Goal: Find contact information: Find contact information

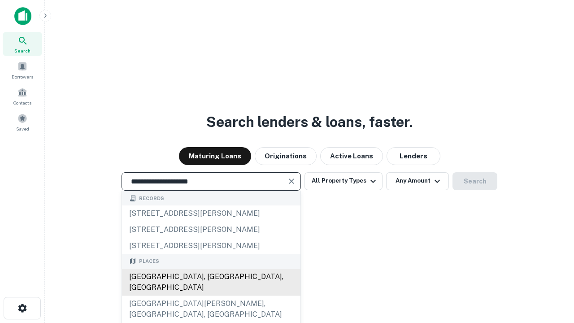
click at [211, 296] on div "Santa Monica, CA, USA" at bounding box center [211, 282] width 179 height 27
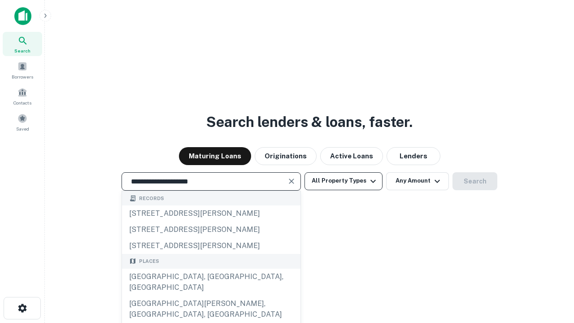
type input "**********"
click at [344, 181] on button "All Property Types" at bounding box center [344, 181] width 78 height 18
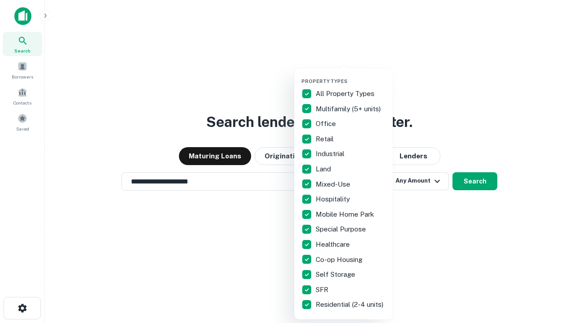
click at [351, 75] on button "button" at bounding box center [351, 75] width 99 height 0
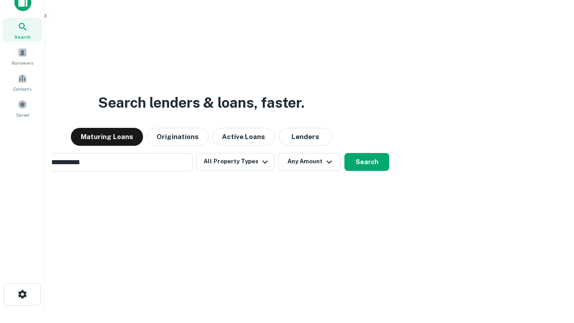
scroll to position [14, 0]
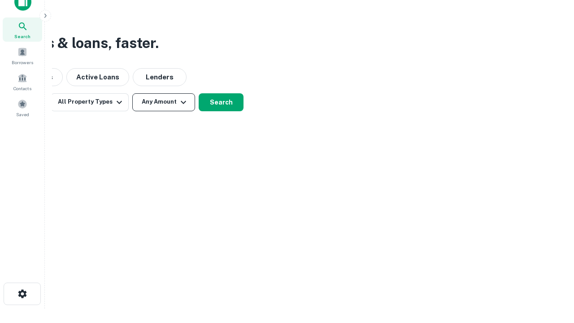
click at [164, 102] on button "Any Amount" at bounding box center [163, 102] width 63 height 18
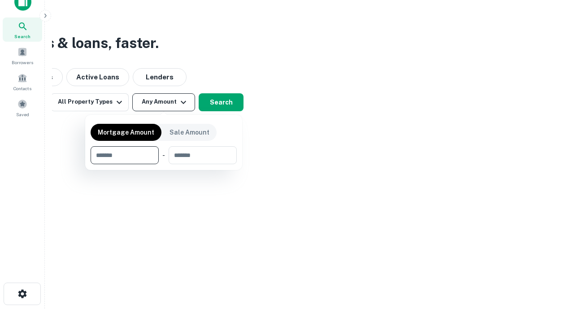
type input "*******"
click at [164, 164] on button "button" at bounding box center [164, 164] width 146 height 0
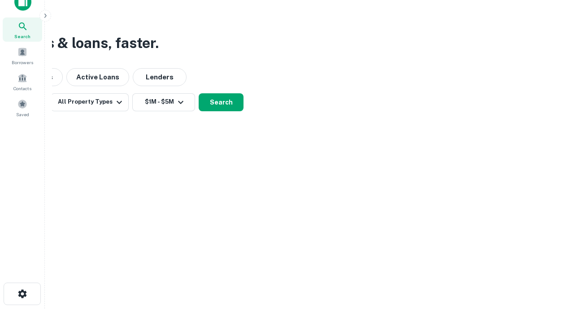
scroll to position [5, 166]
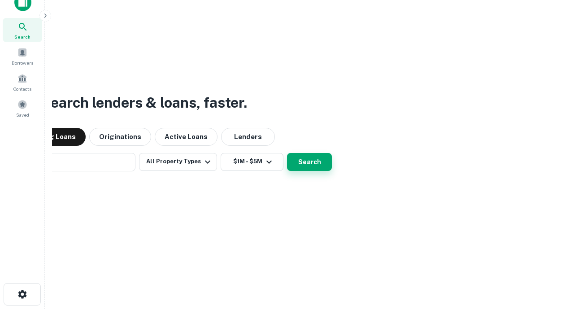
click at [287, 153] on button "Search" at bounding box center [309, 162] width 45 height 18
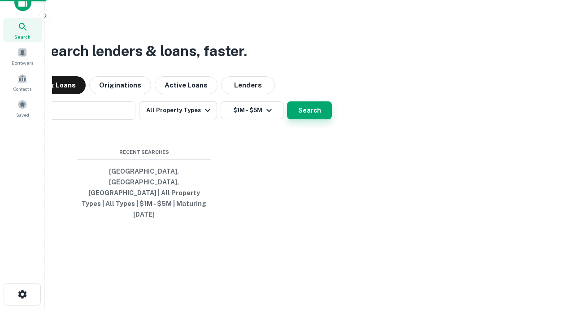
scroll to position [24, 254]
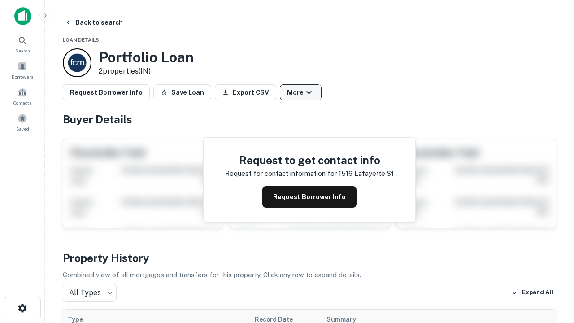
click at [301, 92] on button "More" at bounding box center [301, 92] width 42 height 16
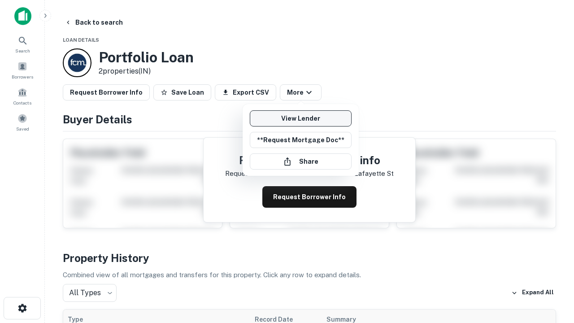
click at [301, 118] on link "View Lender" at bounding box center [301, 118] width 102 height 16
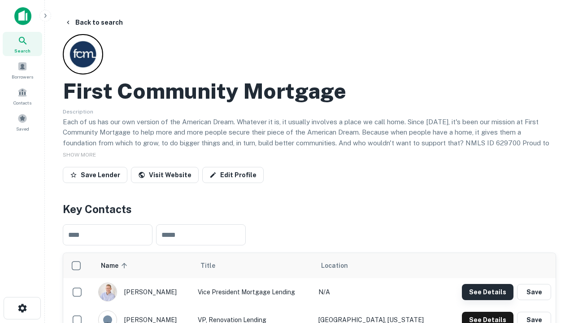
click at [488, 292] on button "See Details" at bounding box center [488, 292] width 52 height 16
